Goal: Find specific page/section

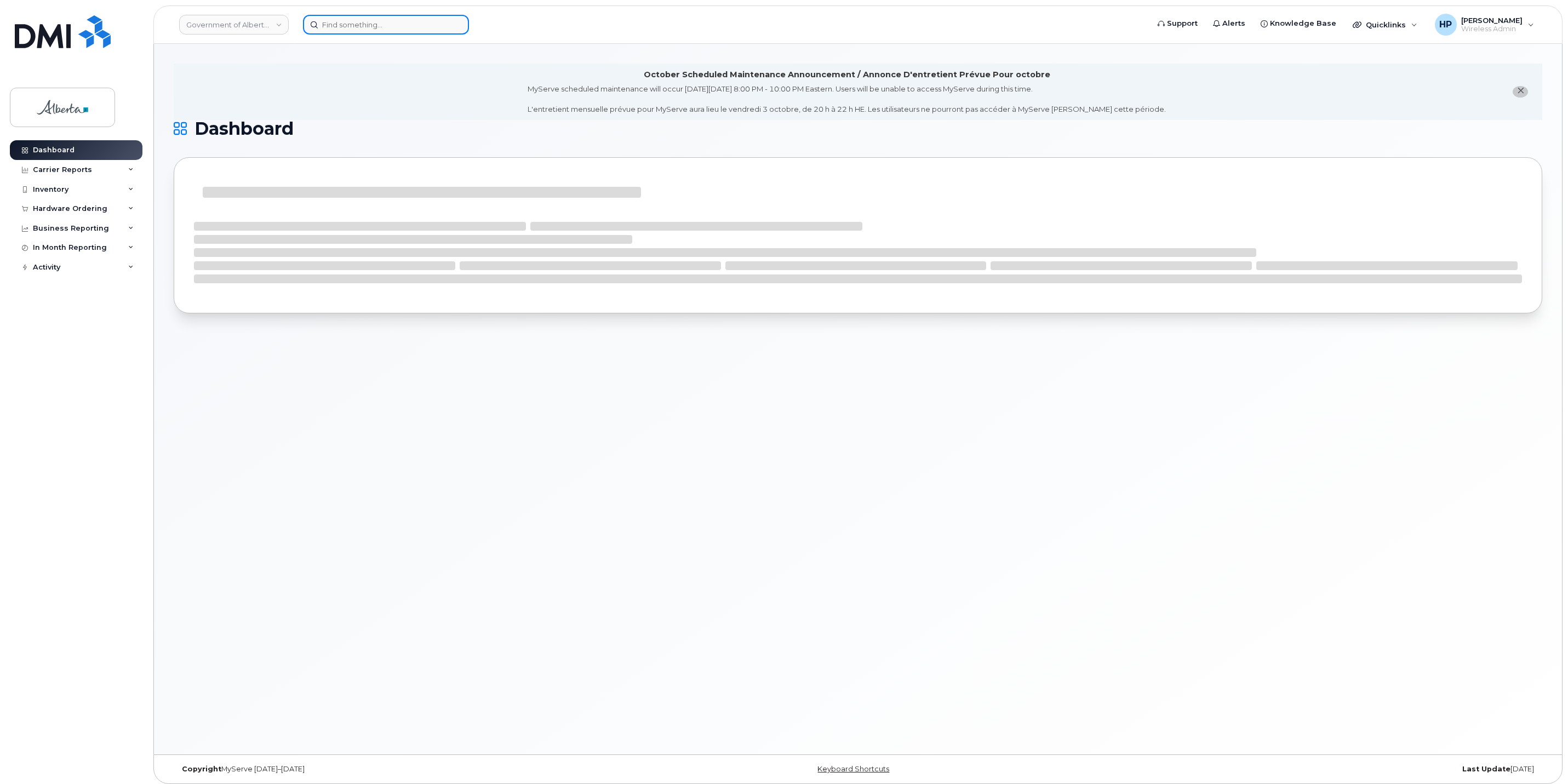
click at [375, 25] on input at bounding box center [386, 24] width 166 height 19
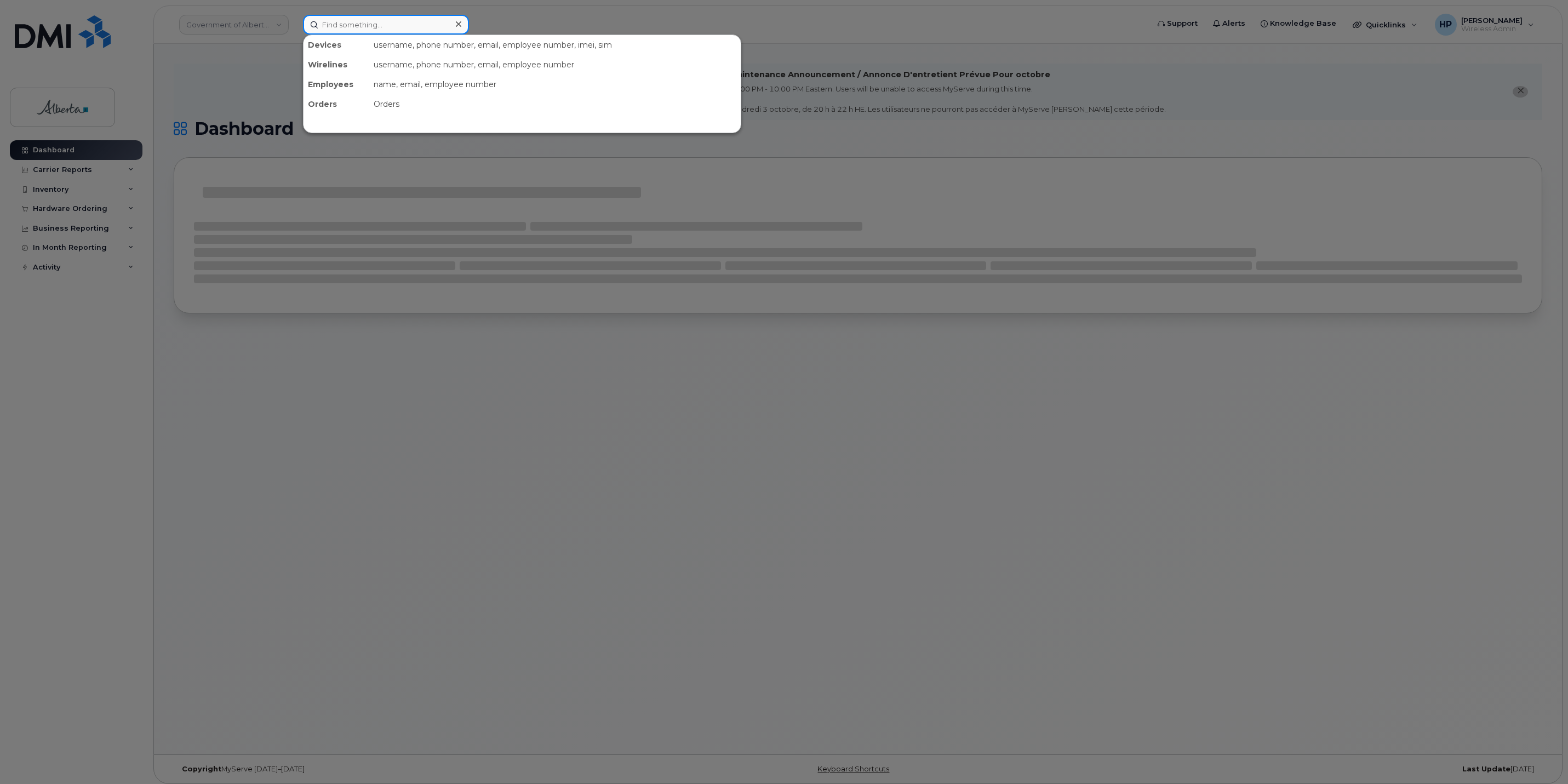
paste input "[PHONE_NUMBER]"
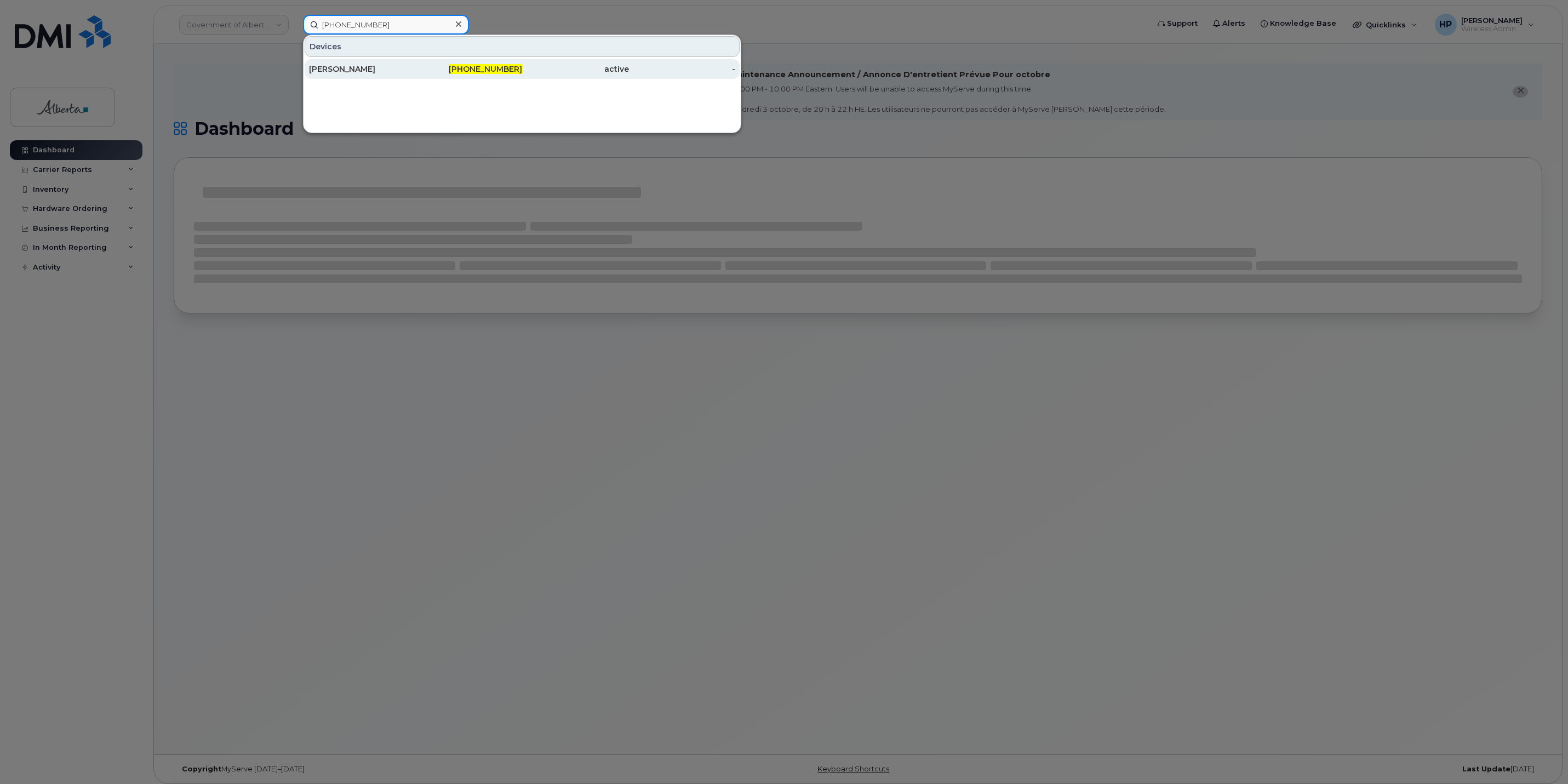
type input "[PHONE_NUMBER]"
click at [368, 76] on div "[PERSON_NAME]" at bounding box center [362, 68] width 107 height 19
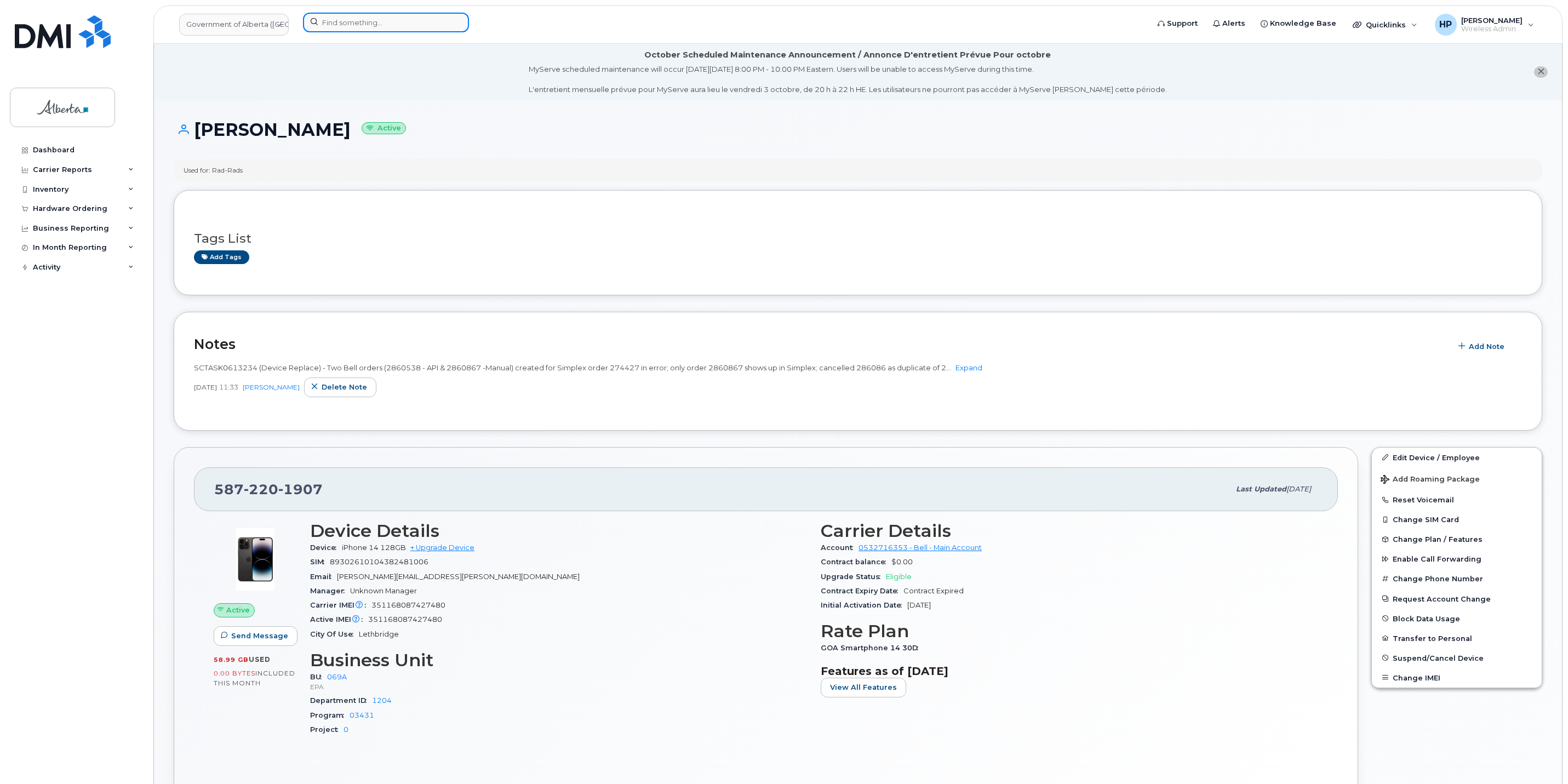
click at [368, 29] on input at bounding box center [386, 22] width 166 height 19
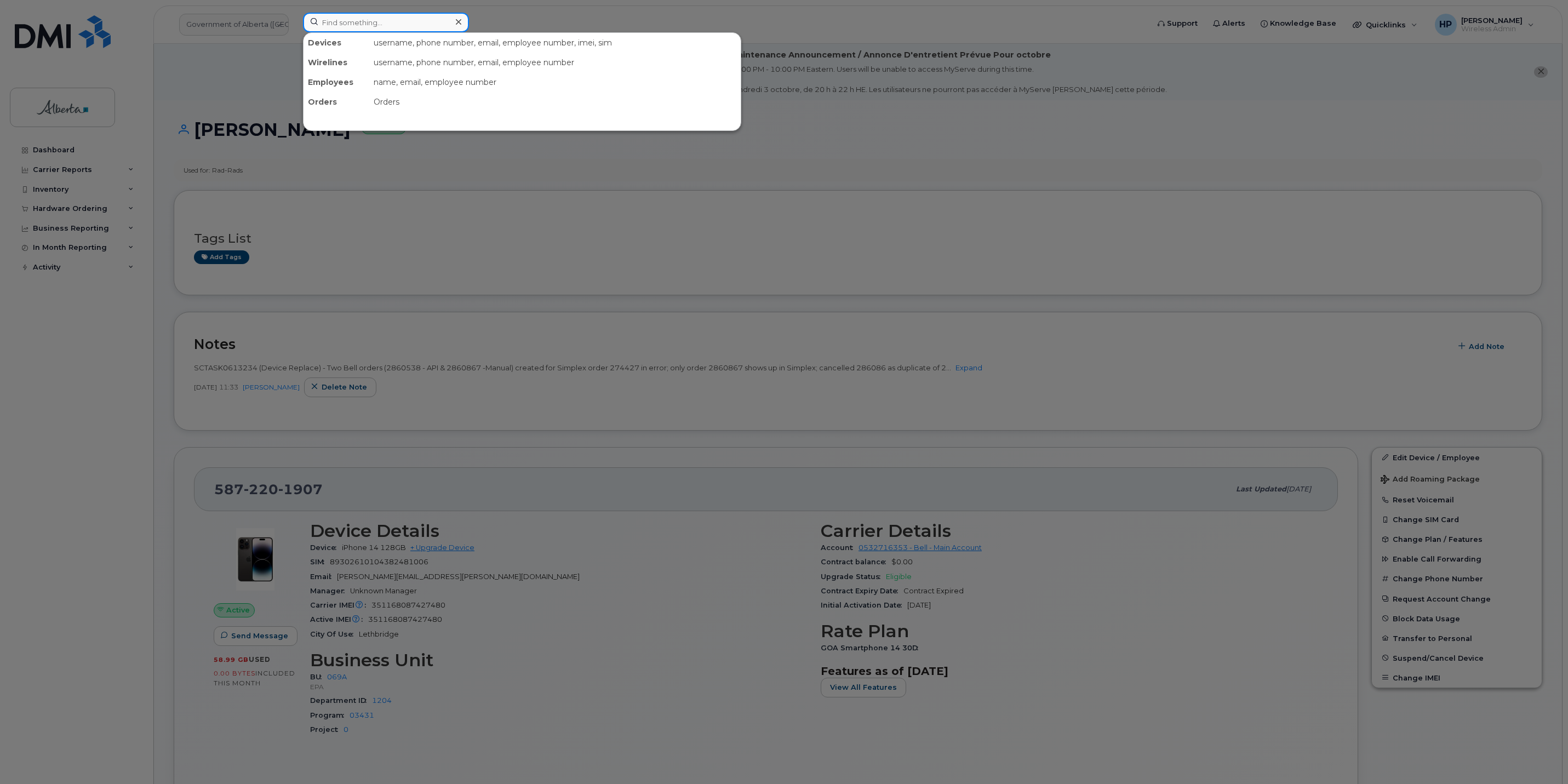
paste input "4034654128"
type input "4034654128"
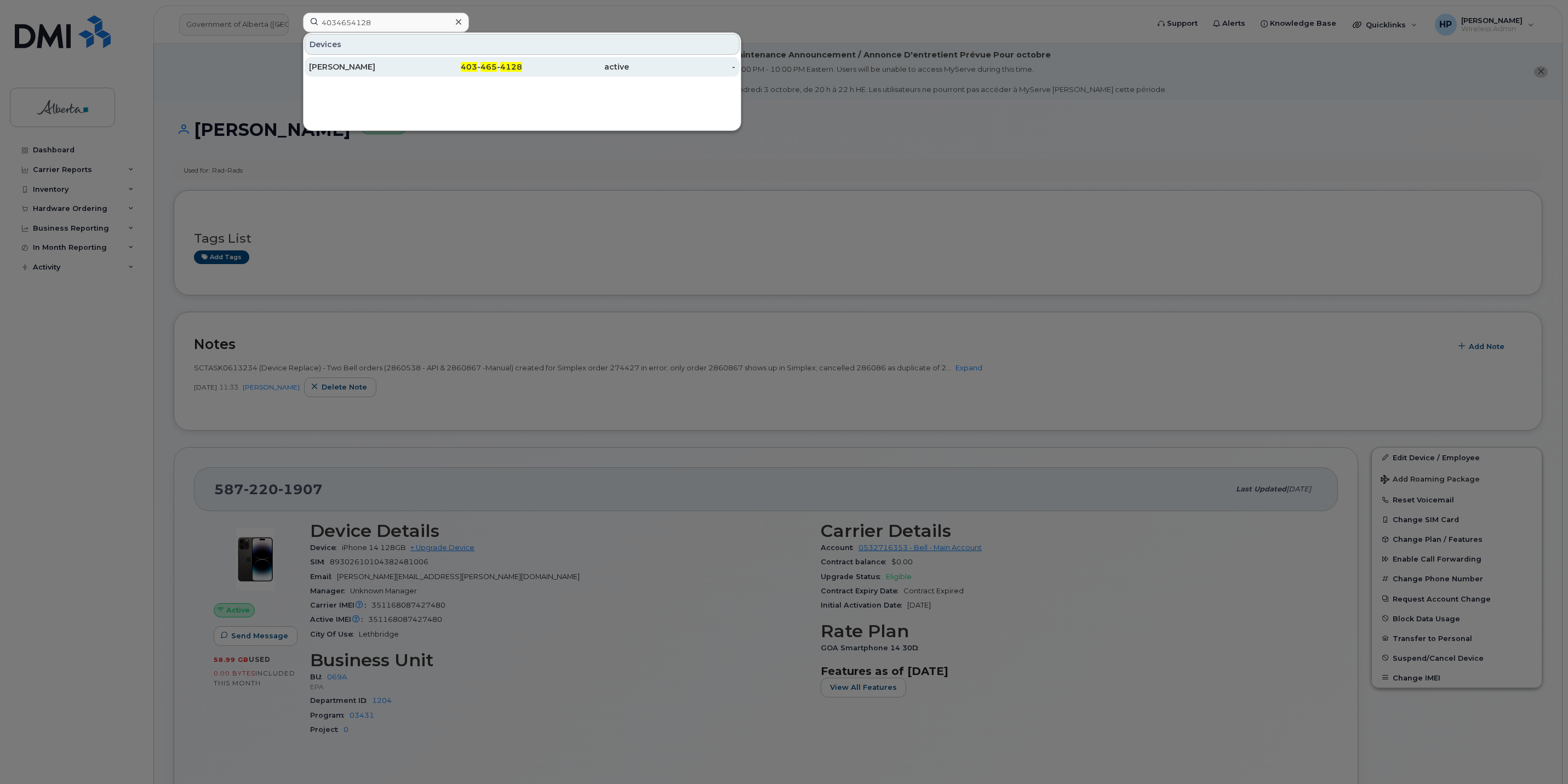
click at [329, 68] on div "[PERSON_NAME]" at bounding box center [362, 66] width 107 height 11
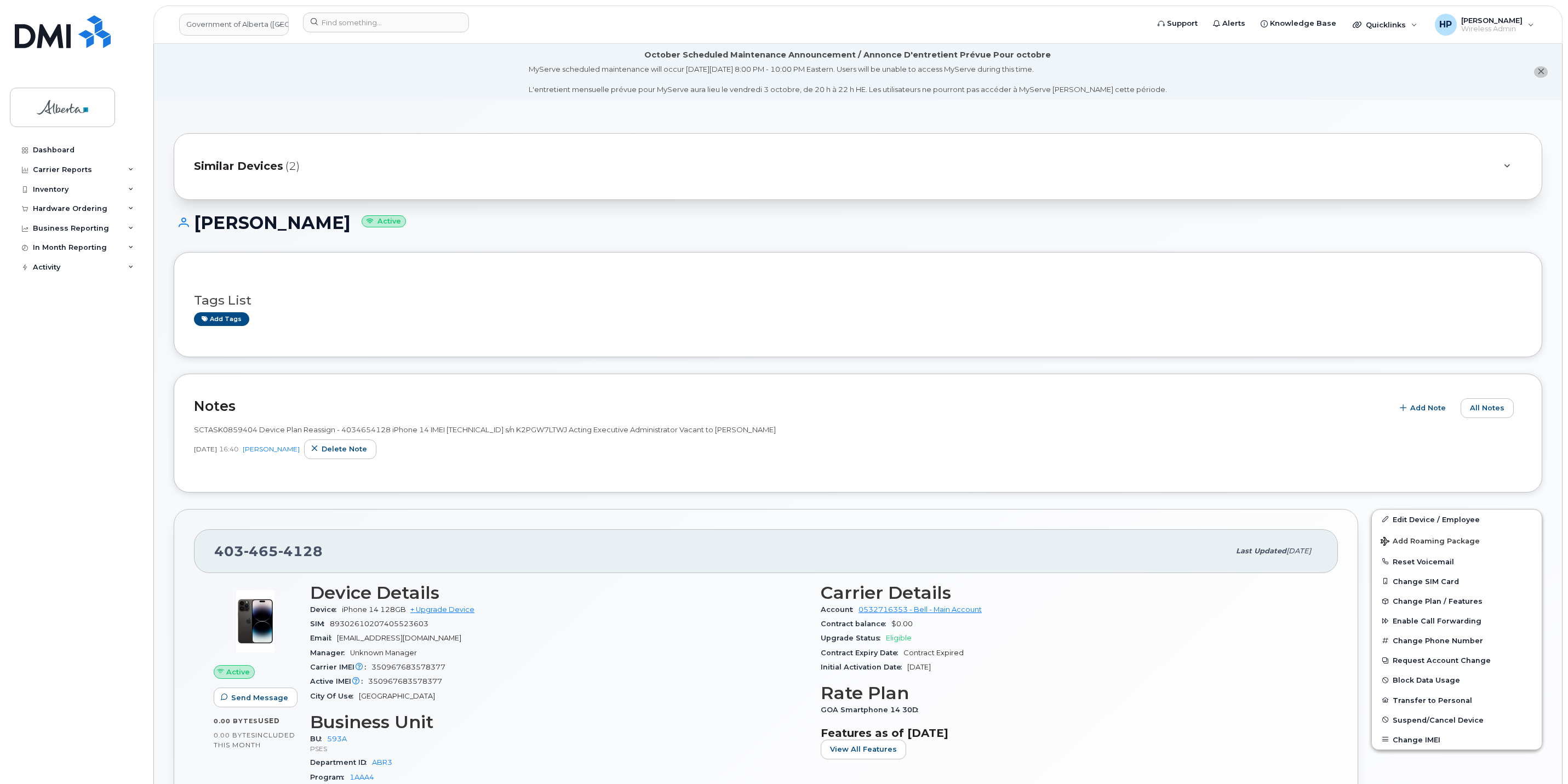
scroll to position [82, 0]
